Goal: Task Accomplishment & Management: Manage account settings

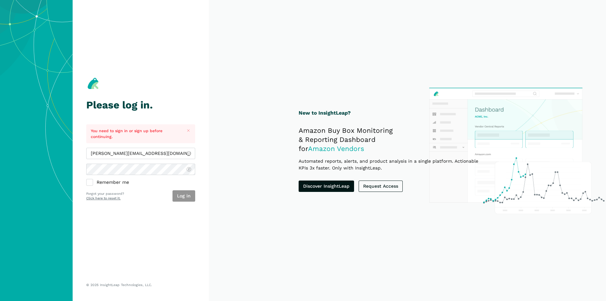
type input "[PERSON_NAME][EMAIL_ADDRESS][DOMAIN_NAME]"
click at [186, 194] on button "Log in" at bounding box center [184, 195] width 23 height 11
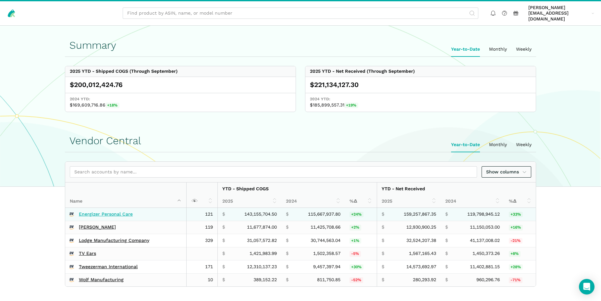
click at [125, 211] on link "Energizer Personal Care" at bounding box center [106, 214] width 54 height 6
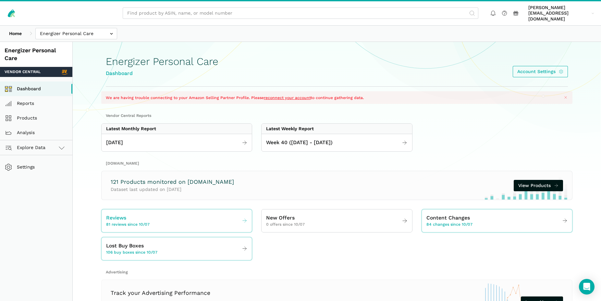
click at [128, 222] on span "81 reviews since 10/07" at bounding box center [127, 225] width 43 height 6
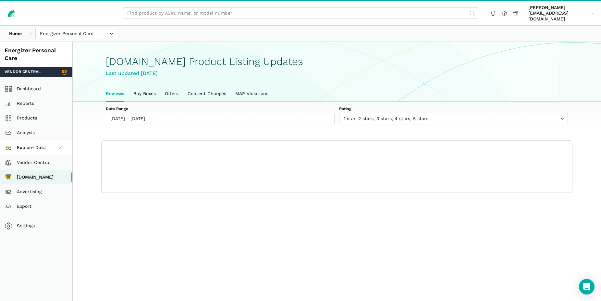
scroll to position [2, 0]
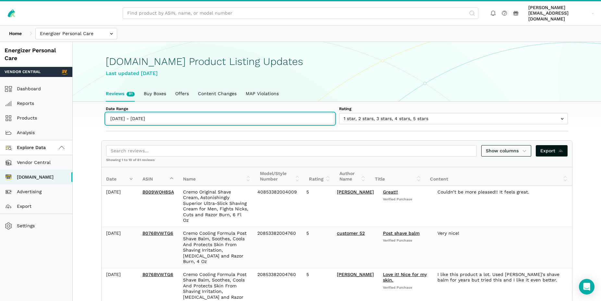
type input "10/07/2025"
type input "[DATE]"
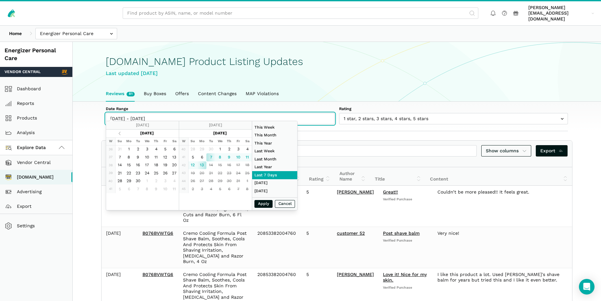
click at [121, 116] on input "[DATE] - [DATE]" at bounding box center [220, 118] width 229 height 11
type input "[DATE]"
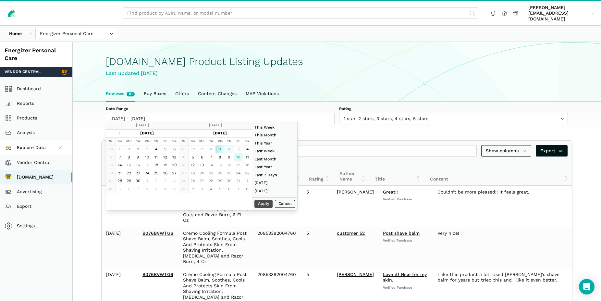
type input "10/10/2025"
type input "[DATE]"
click at [265, 205] on button "Apply" at bounding box center [263, 204] width 18 height 8
type input "[DATE] - [DATE]"
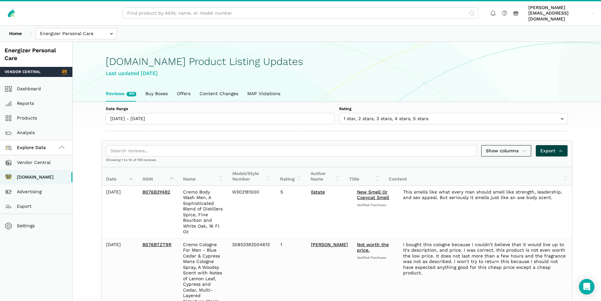
click at [555, 147] on span "Export" at bounding box center [551, 150] width 23 height 7
click at [59, 29] on input "text" at bounding box center [76, 33] width 82 height 11
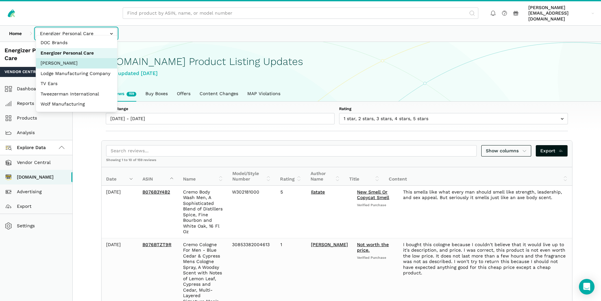
select select "R2bjfwxeu2xf67uphnErMmAw"
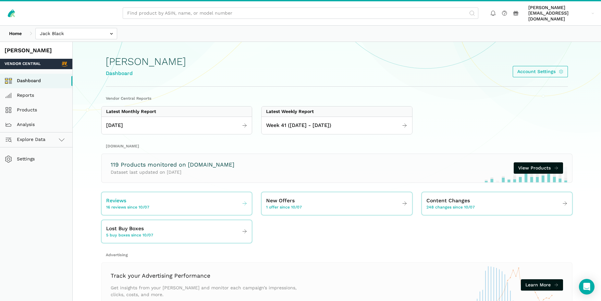
click at [115, 204] on span "16 reviews since 10/07" at bounding box center [127, 207] width 43 height 6
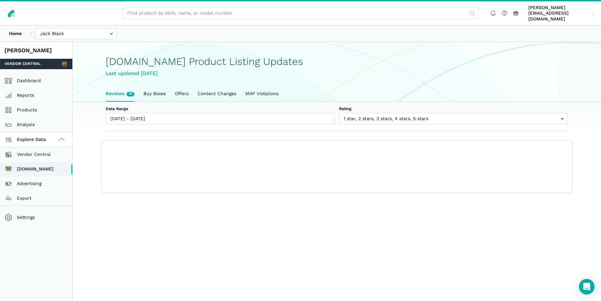
scroll to position [2, 0]
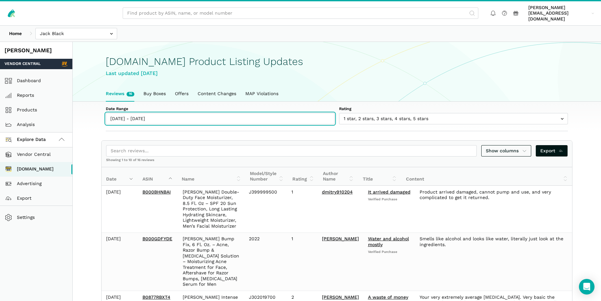
type input "[DATE]"
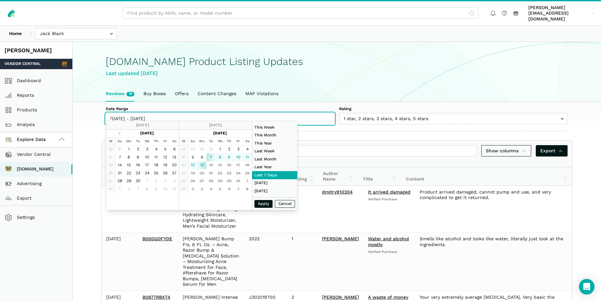
click at [136, 115] on input "10/07/2025 - 10/13/2025" at bounding box center [220, 118] width 229 height 11
type input "10/05/2025"
type input "10/11/2025"
type input "09/01/2025"
type input "09/30/2025"
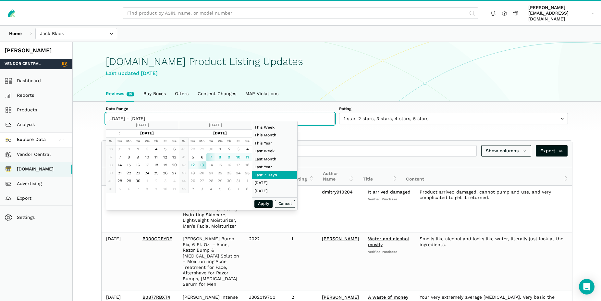
type input "[DATE]"
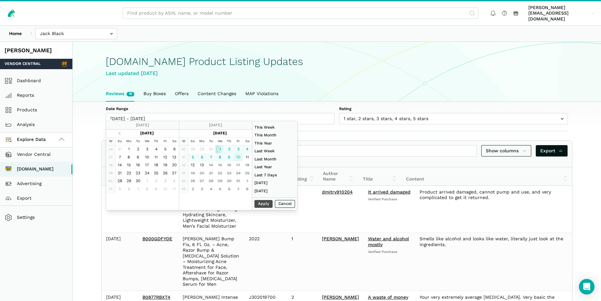
type input "[DATE]"
click at [266, 203] on button "Apply" at bounding box center [263, 204] width 18 height 8
type input "[DATE] - [DATE]"
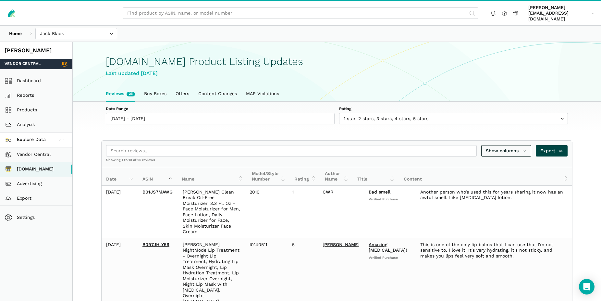
click at [549, 147] on span "Export" at bounding box center [551, 150] width 23 height 7
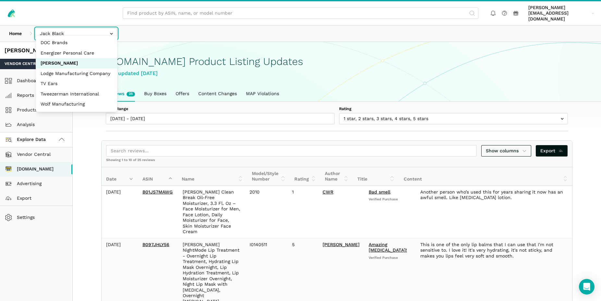
click at [61, 31] on input "text" at bounding box center [76, 33] width 82 height 11
select select "SviVbJKxdJS2VyznKXFCoeqm"
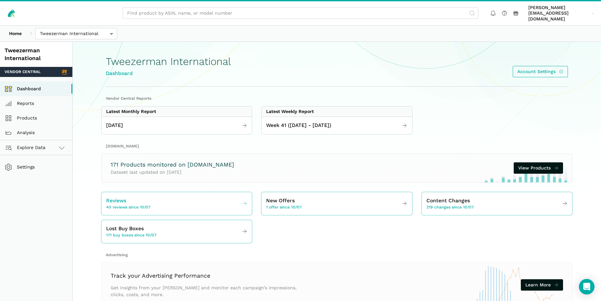
click at [123, 204] on span "40 reviews since 10/07" at bounding box center [128, 207] width 44 height 6
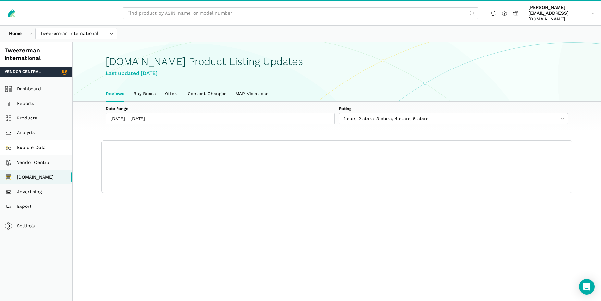
scroll to position [2, 0]
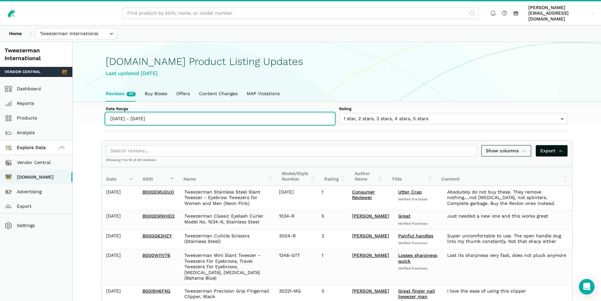
type input "[DATE]"
click at [179, 115] on input "[DATE] - [DATE]" at bounding box center [220, 118] width 229 height 11
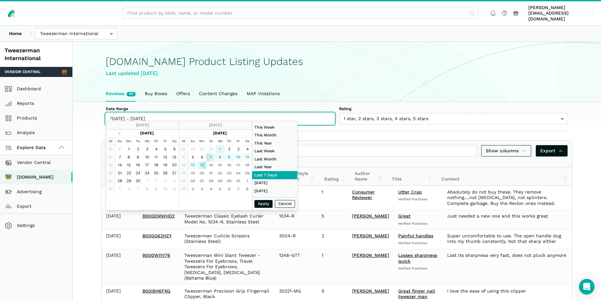
type input "[DATE]"
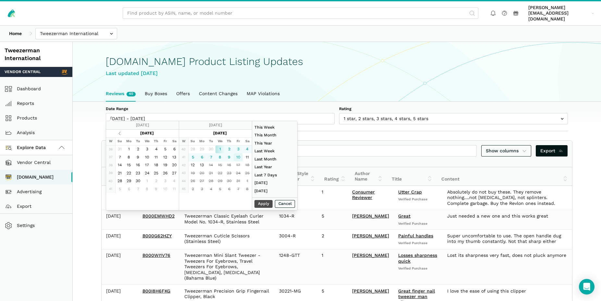
type input "[DATE]"
click at [263, 203] on button "Apply" at bounding box center [263, 204] width 18 height 8
type input "[DATE] - [DATE]"
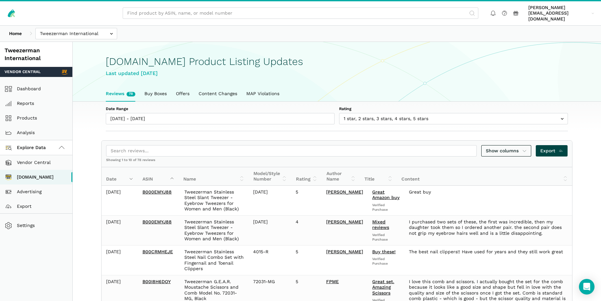
click at [563, 147] on icon at bounding box center [560, 150] width 5 height 7
